Goal: Task Accomplishment & Management: Use online tool/utility

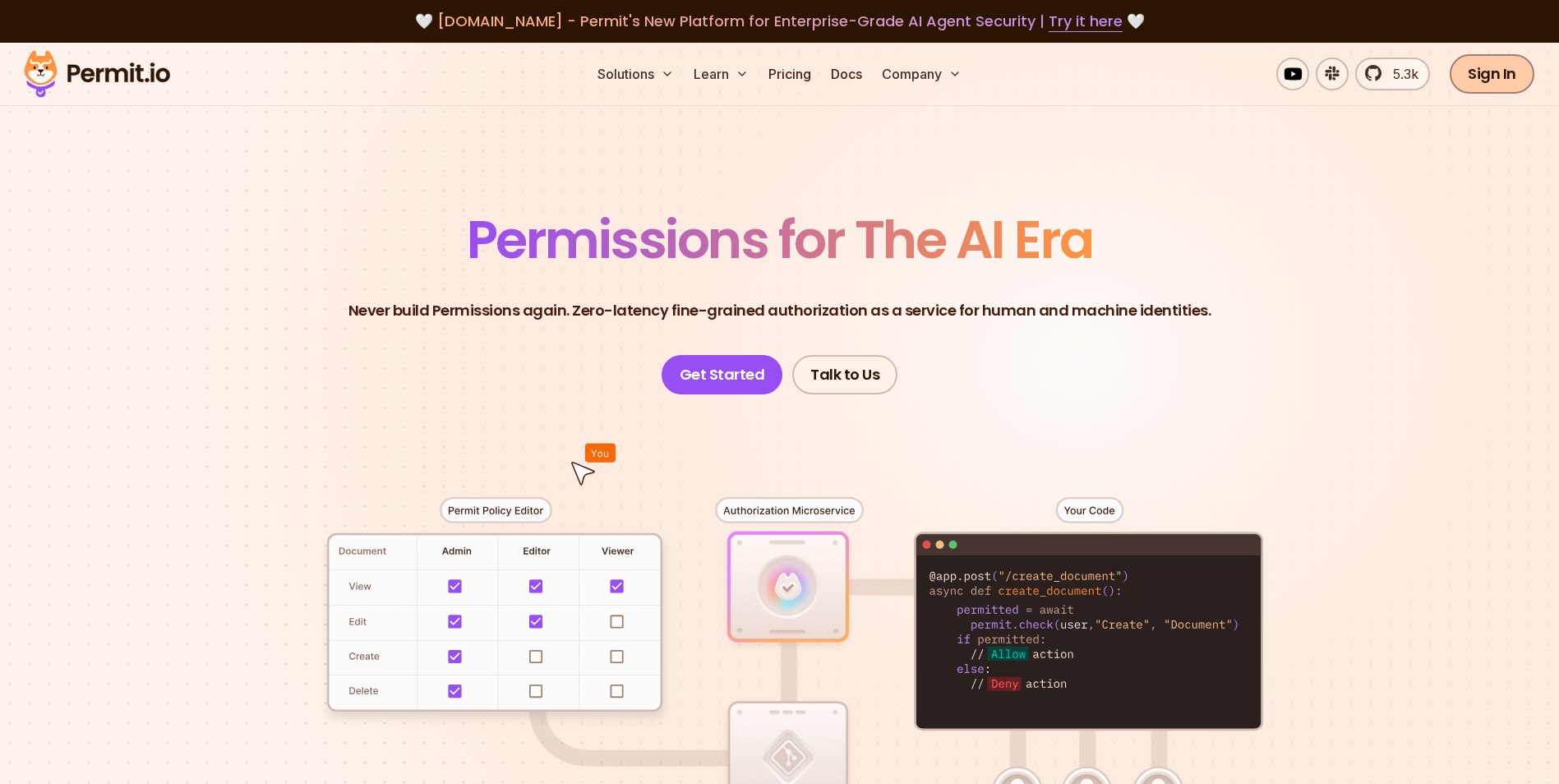
click at [1485, 80] on link "Sign In" at bounding box center [1492, 74] width 84 height 39
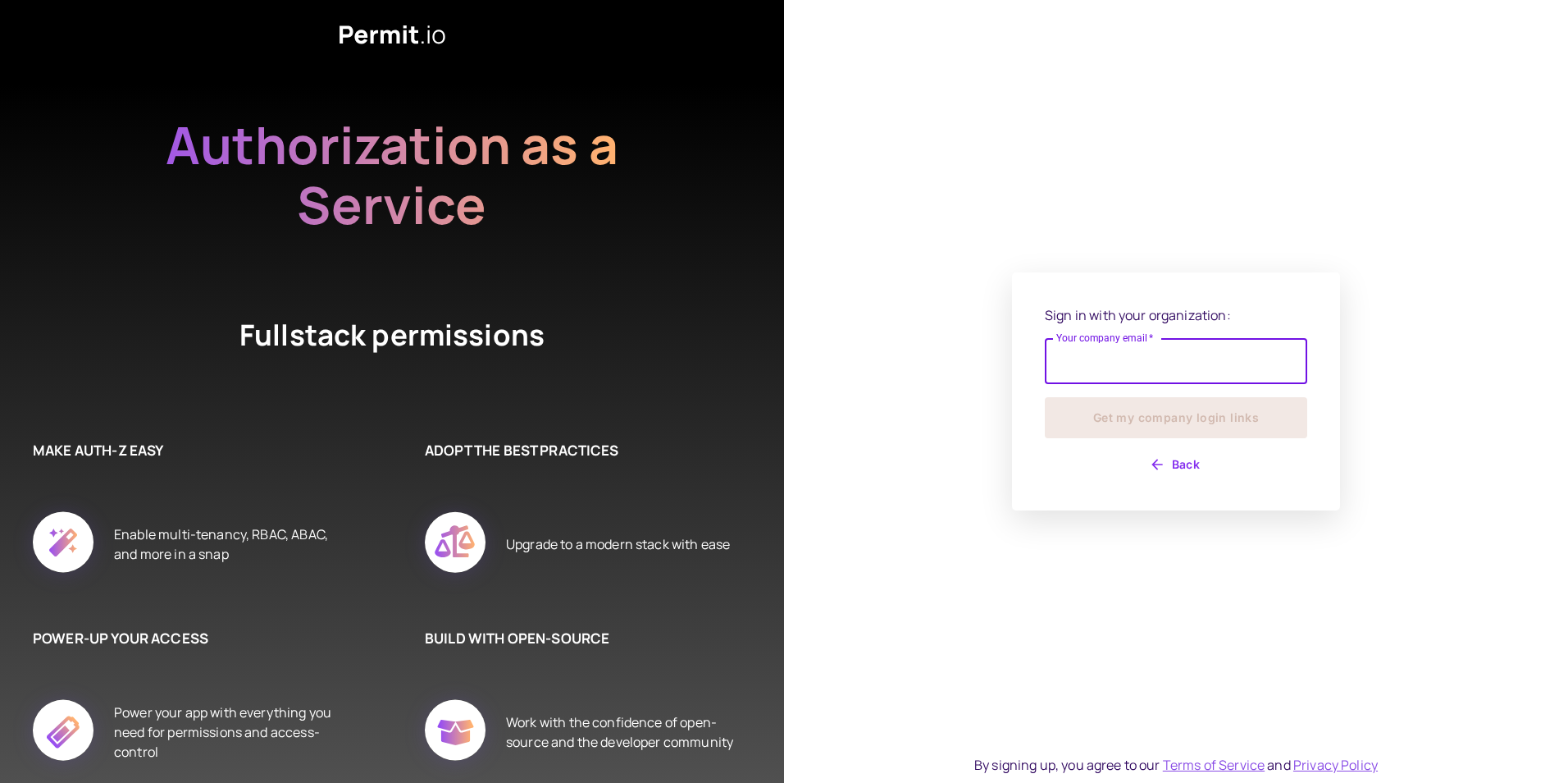
type input "**********"
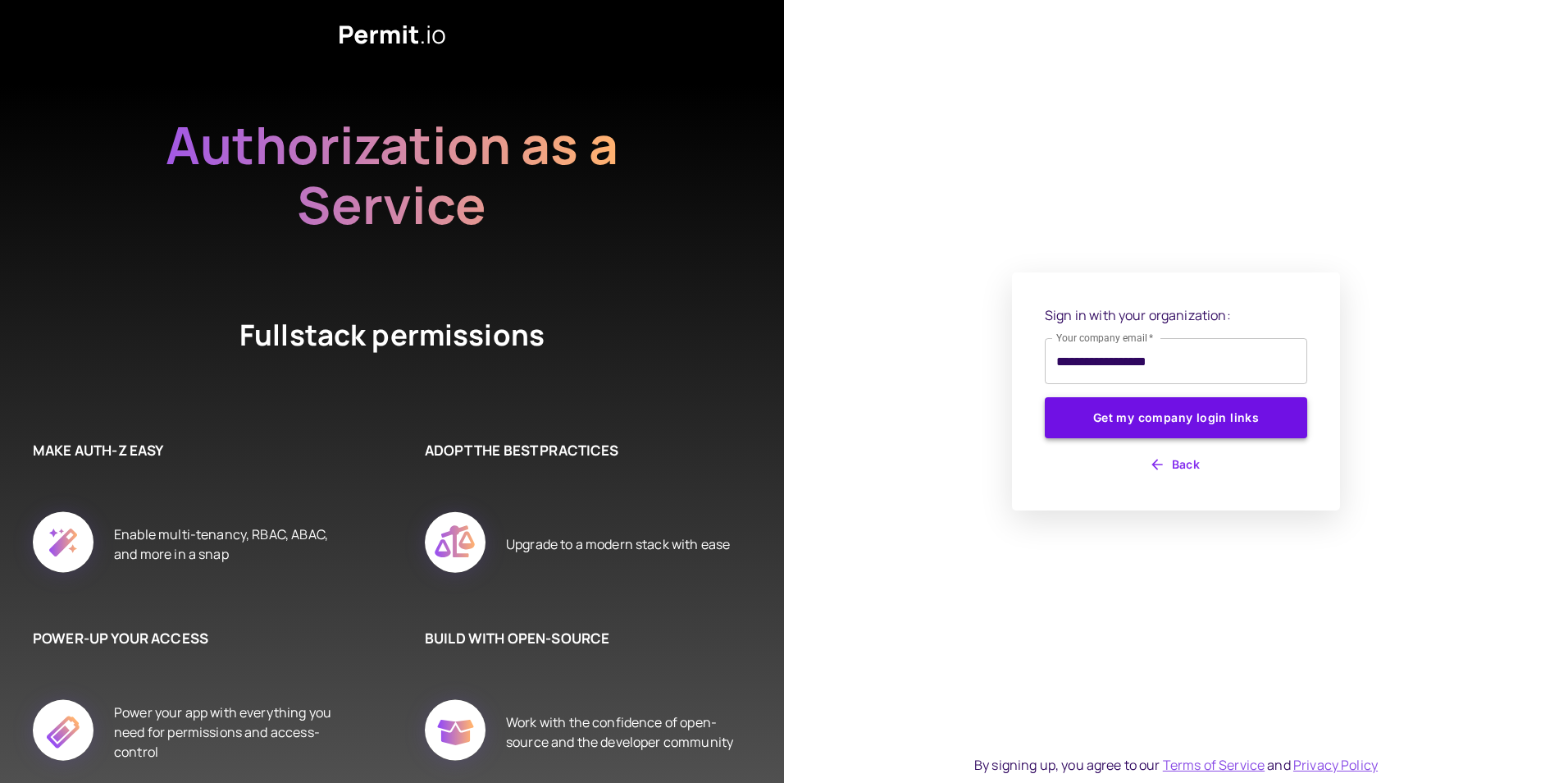
click at [1142, 413] on button "Get my company login links" at bounding box center [1175, 418] width 263 height 41
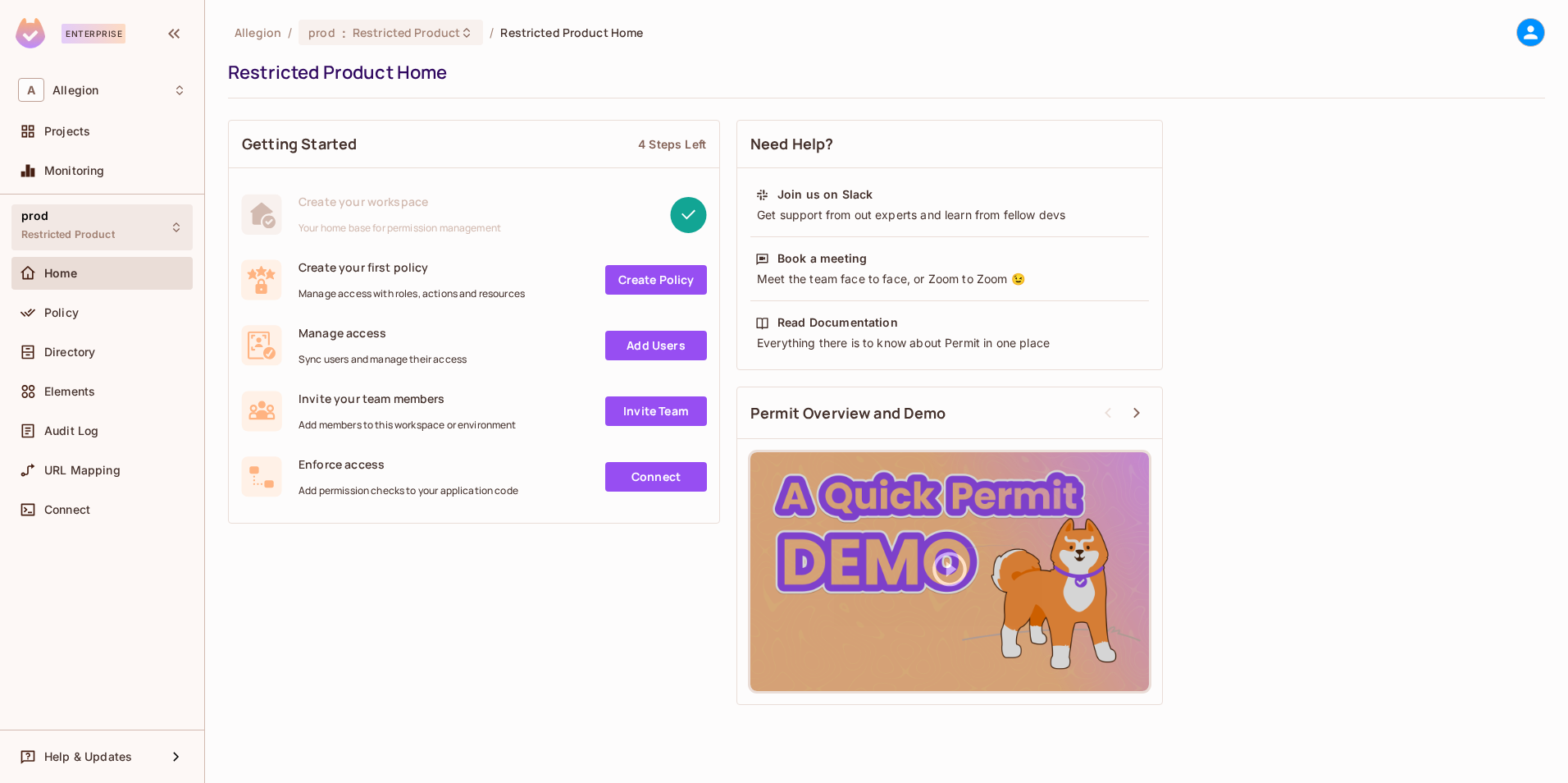
click at [80, 227] on div "prod Restricted Product" at bounding box center [68, 227] width 94 height 36
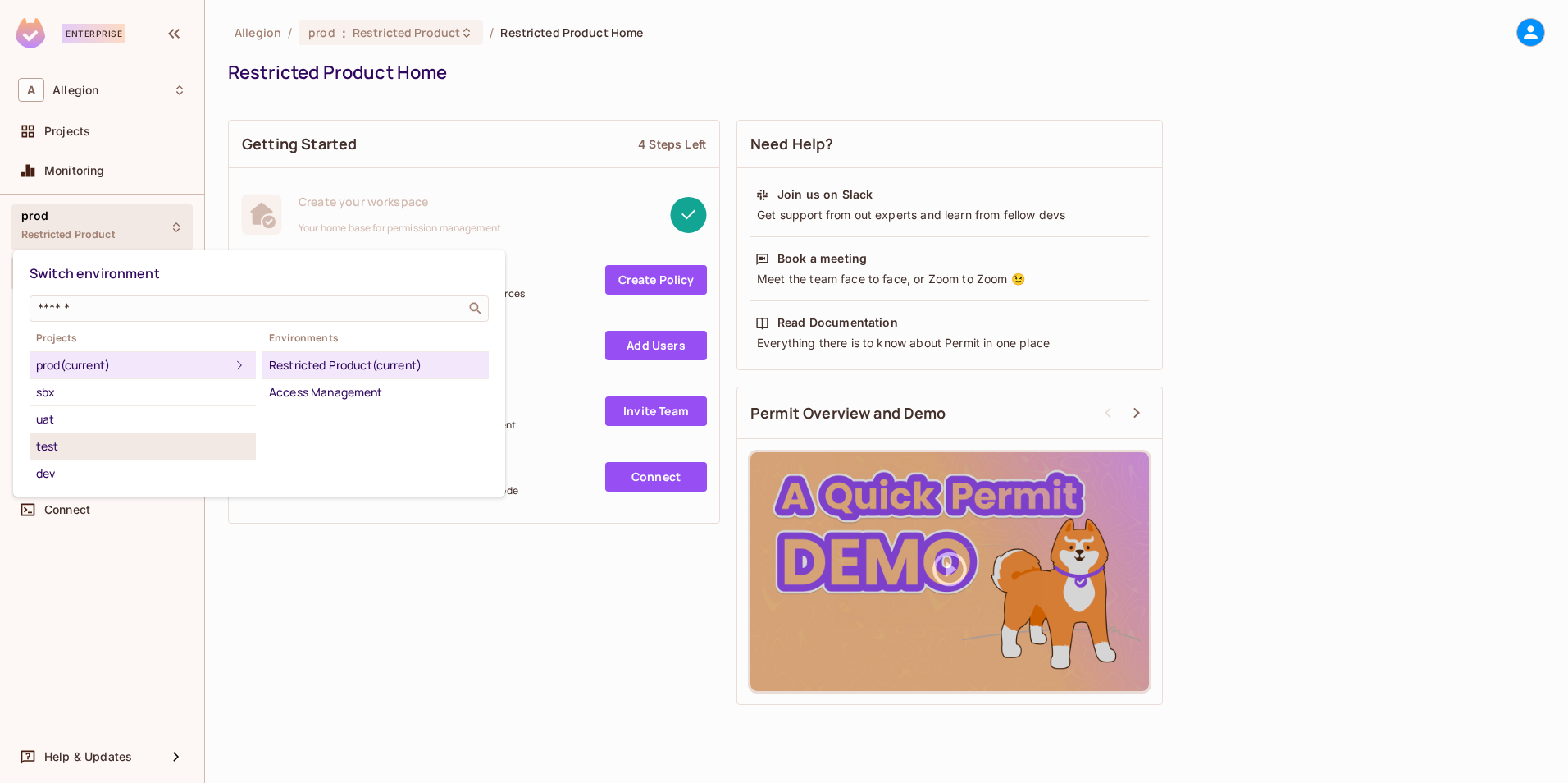
click at [64, 442] on div "test" at bounding box center [143, 446] width 213 height 20
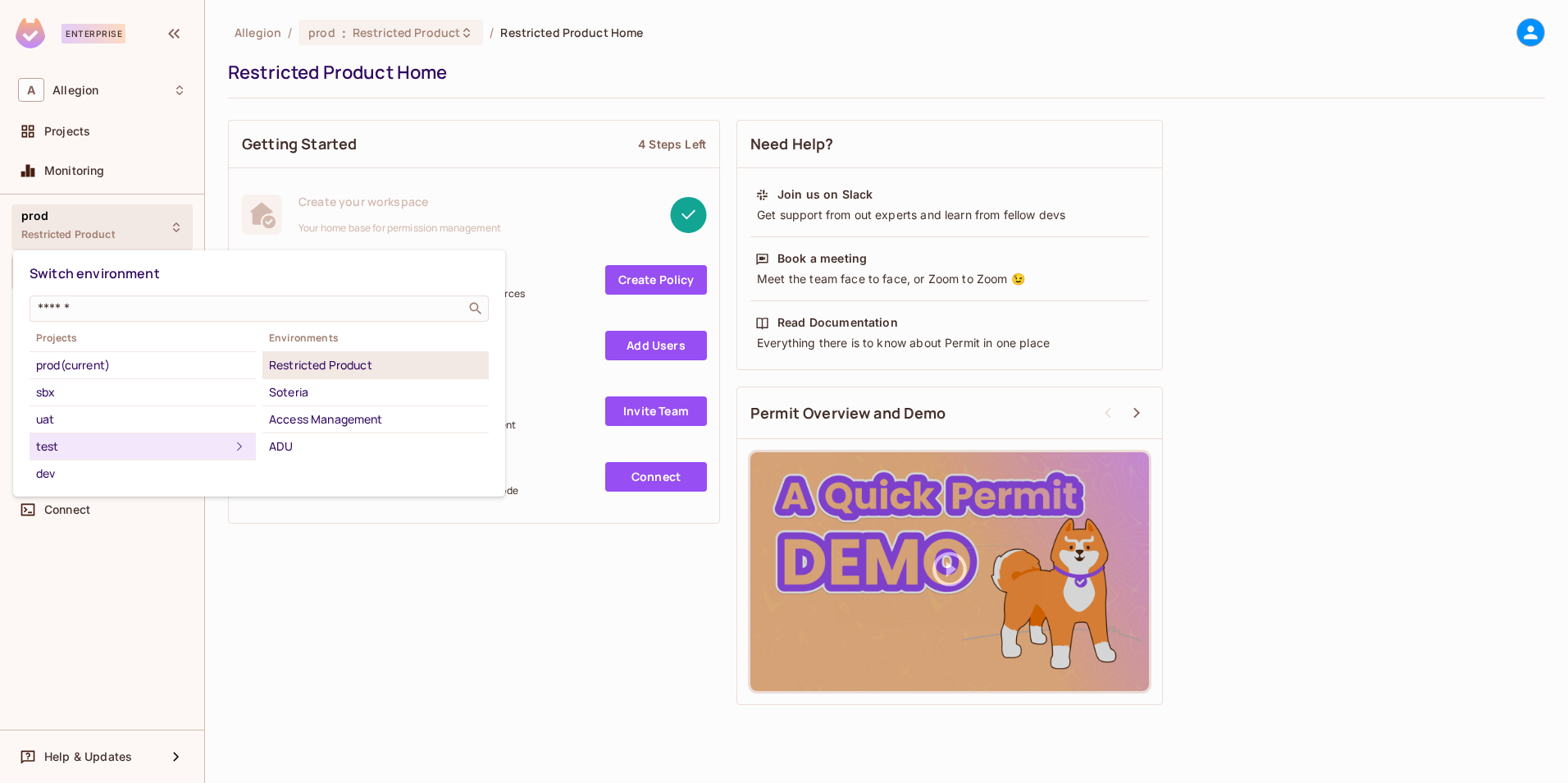
click at [361, 366] on div "Restricted Product" at bounding box center [376, 365] width 213 height 20
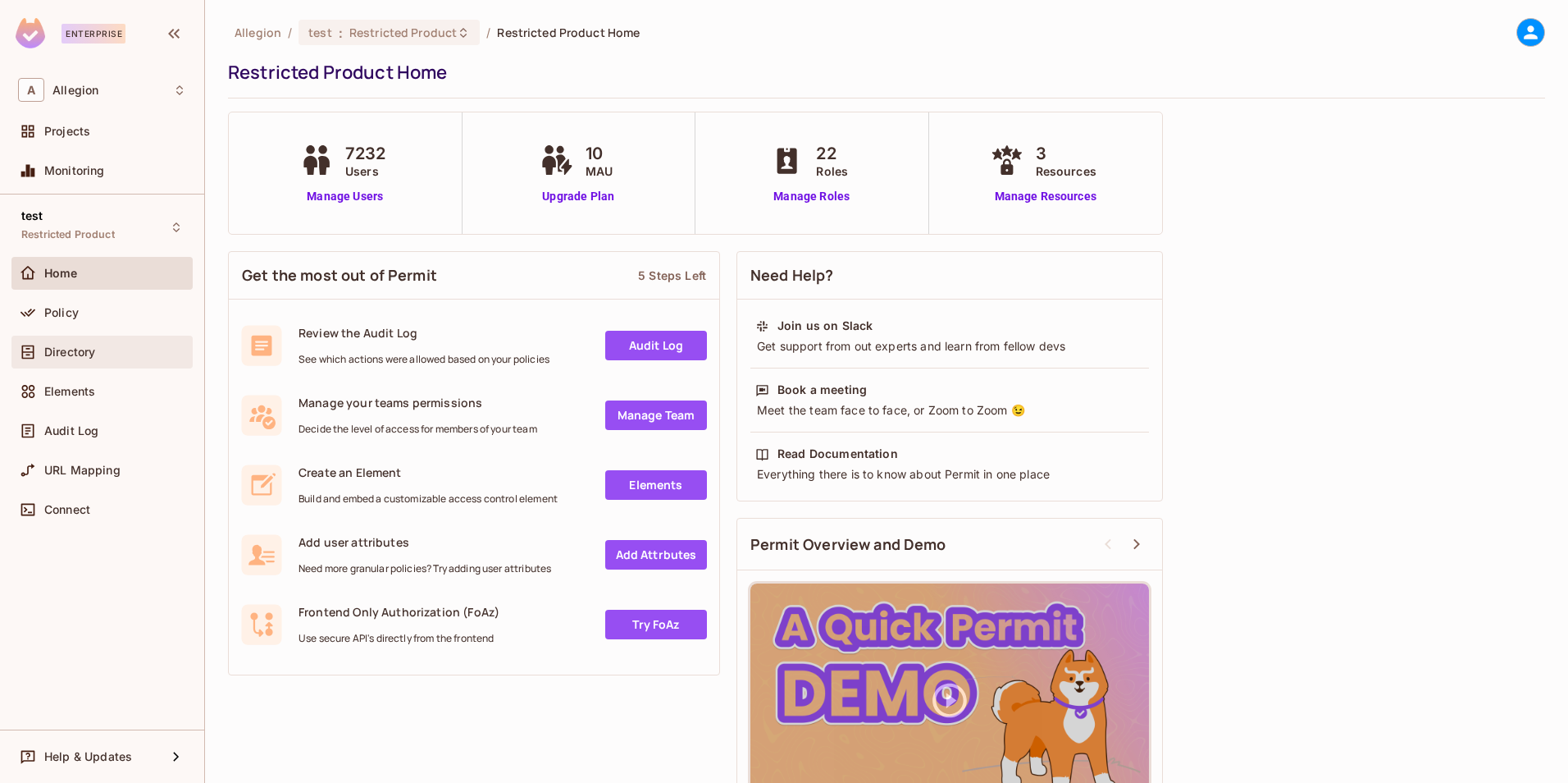
click at [91, 361] on div "Directory" at bounding box center [102, 352] width 168 height 20
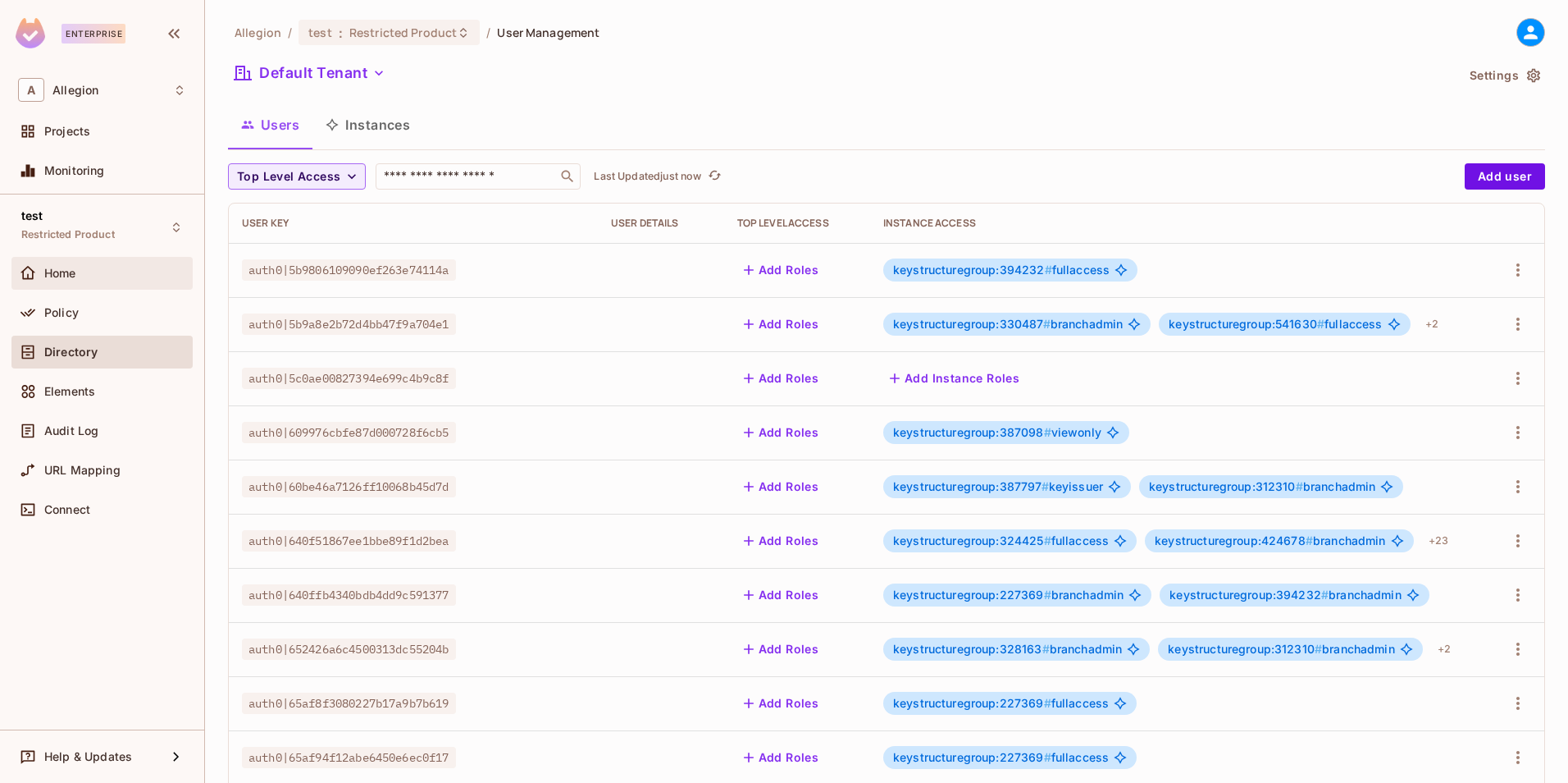
click at [79, 270] on div "Home" at bounding box center [115, 273] width 142 height 13
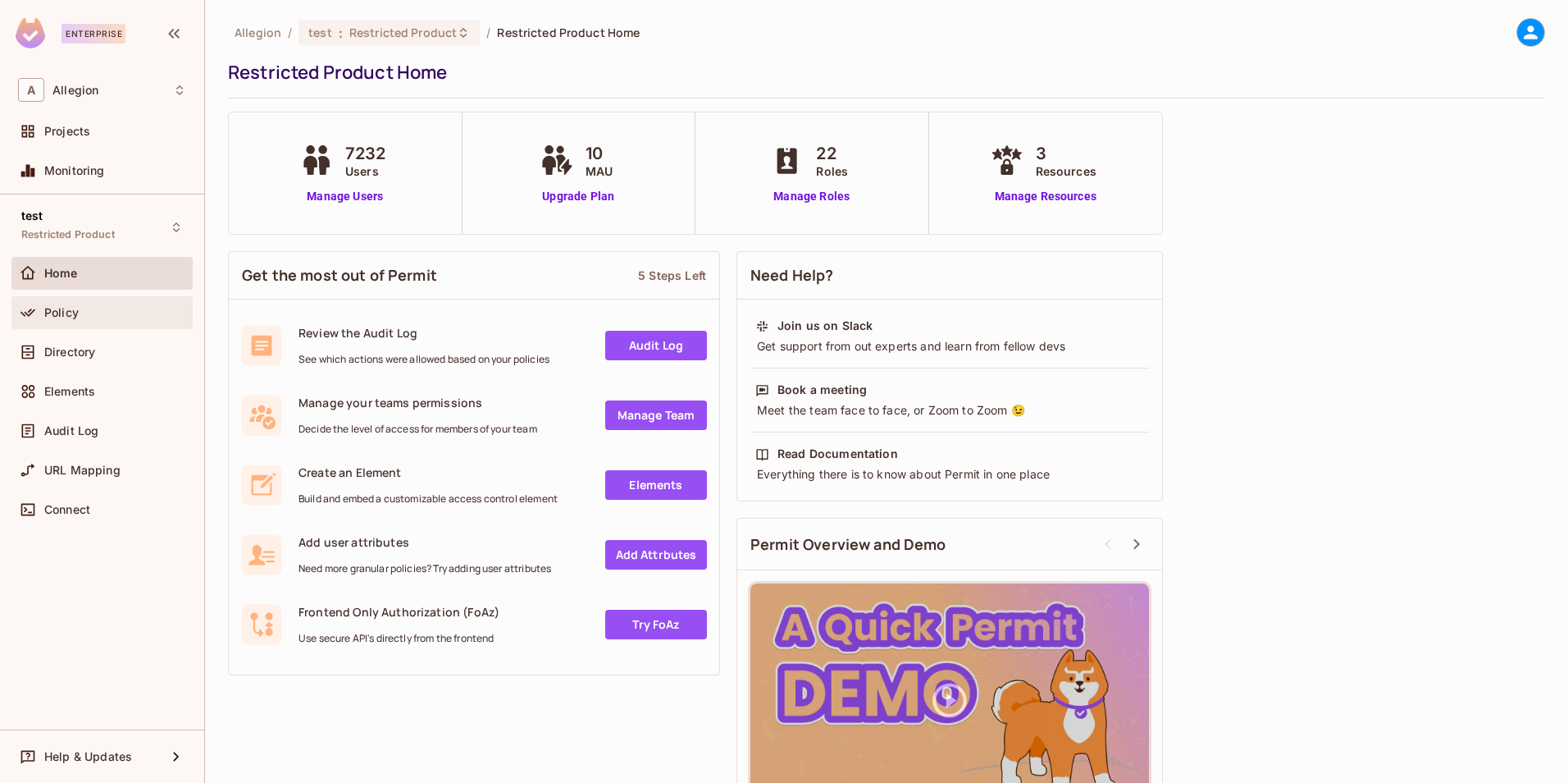
click at [73, 304] on div "Policy" at bounding box center [102, 312] width 168 height 20
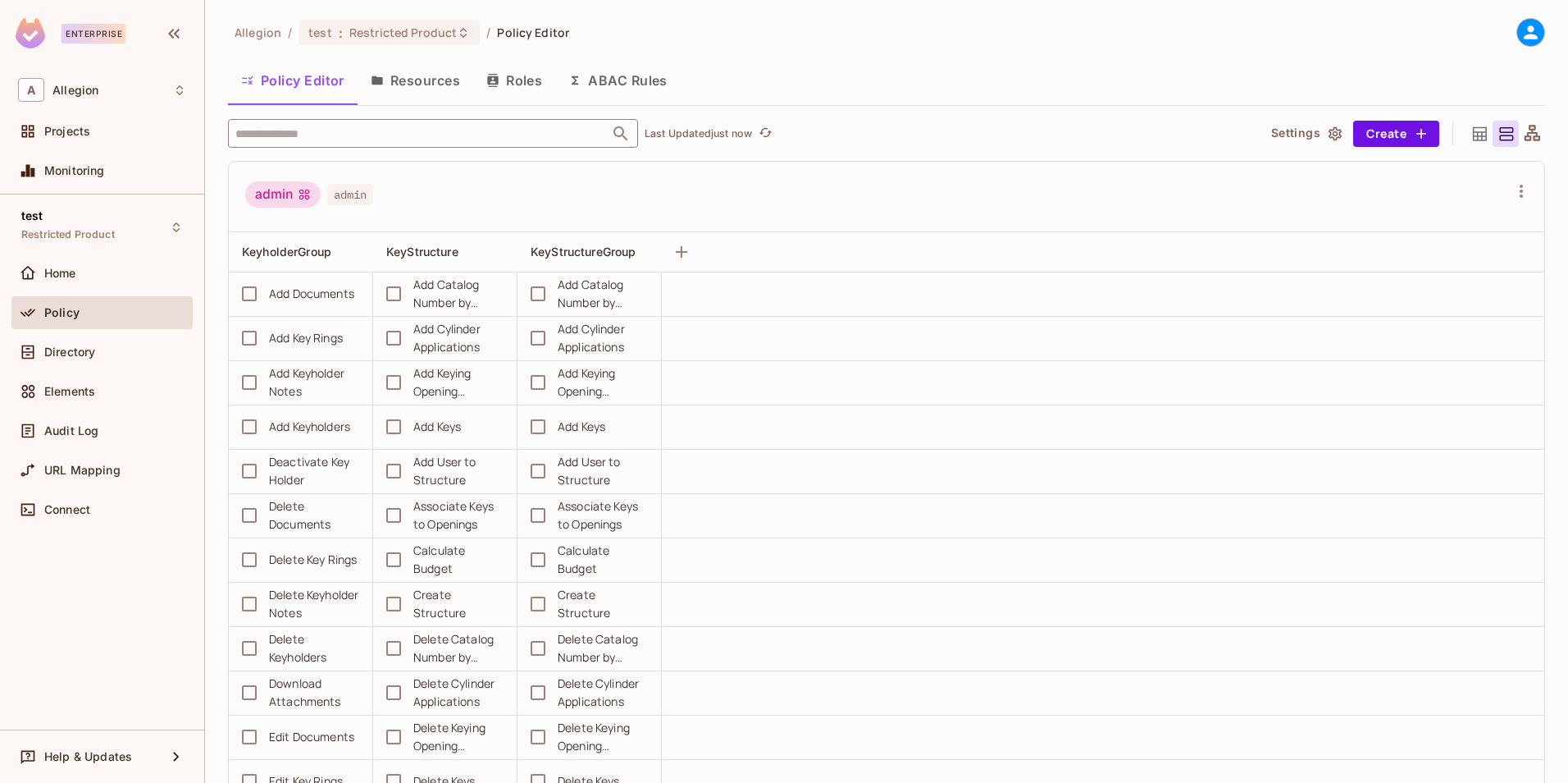
click at [410, 134] on input "text" at bounding box center [418, 133] width 375 height 29
type input "******"
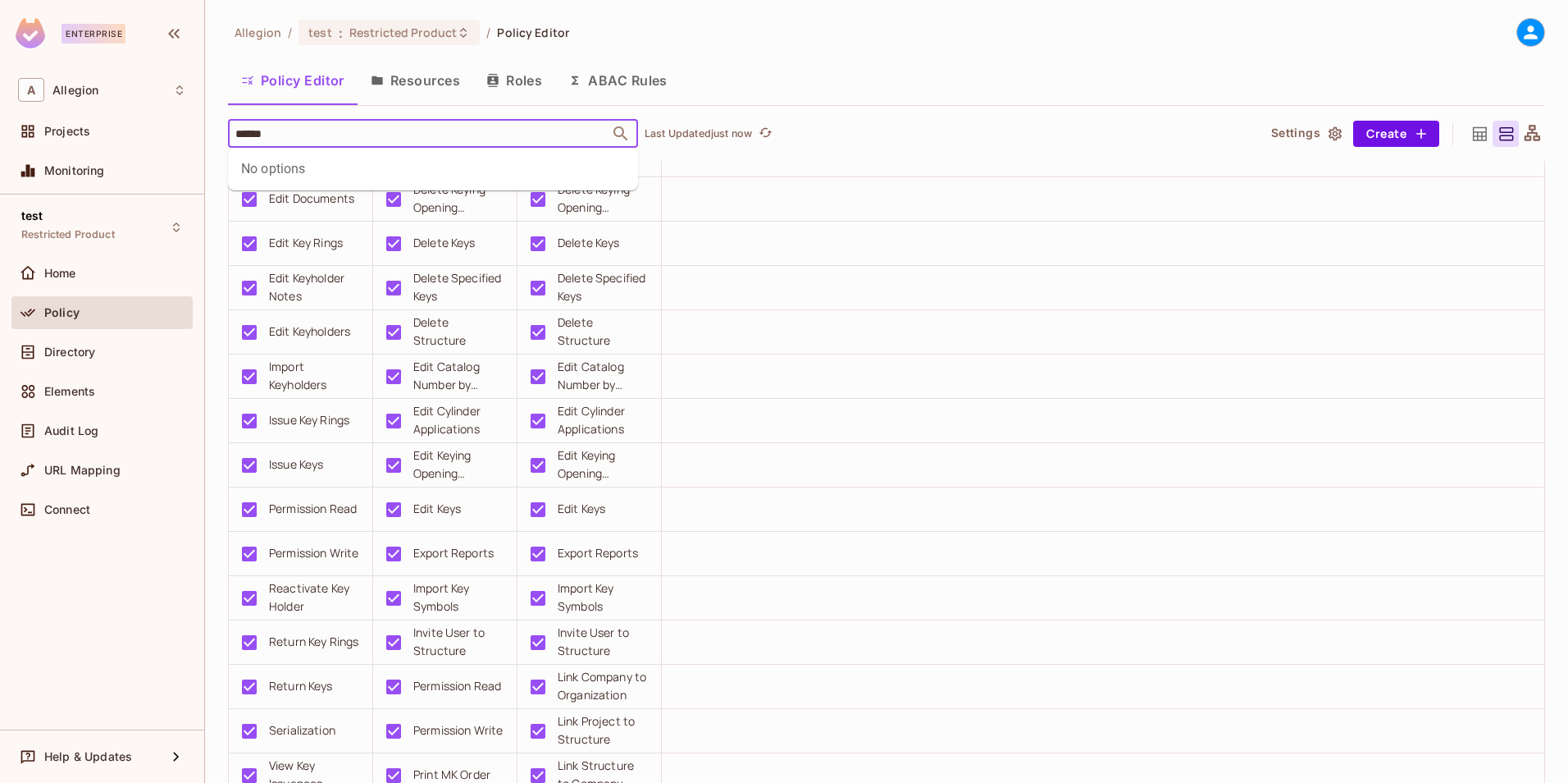
scroll to position [2544, 0]
